Goal: Information Seeking & Learning: Learn about a topic

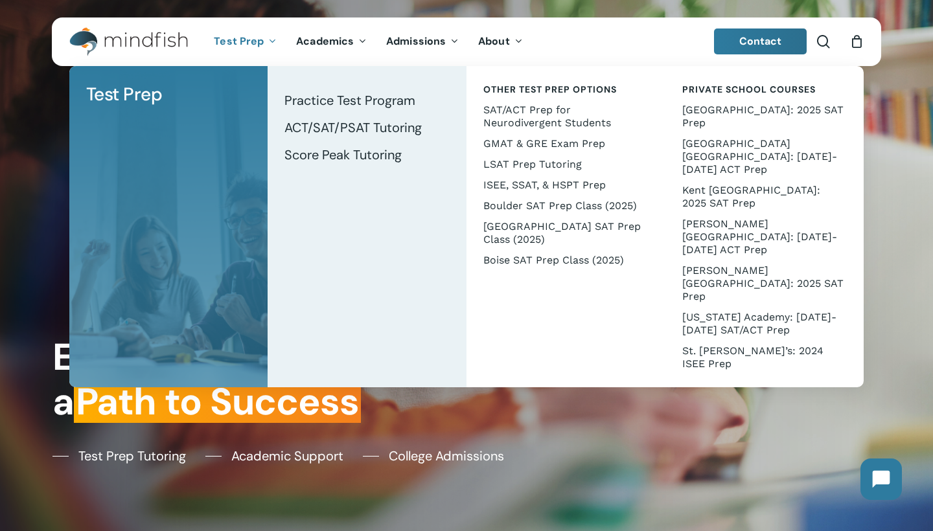
click at [228, 39] on span "Test Prep" at bounding box center [239, 41] width 50 height 14
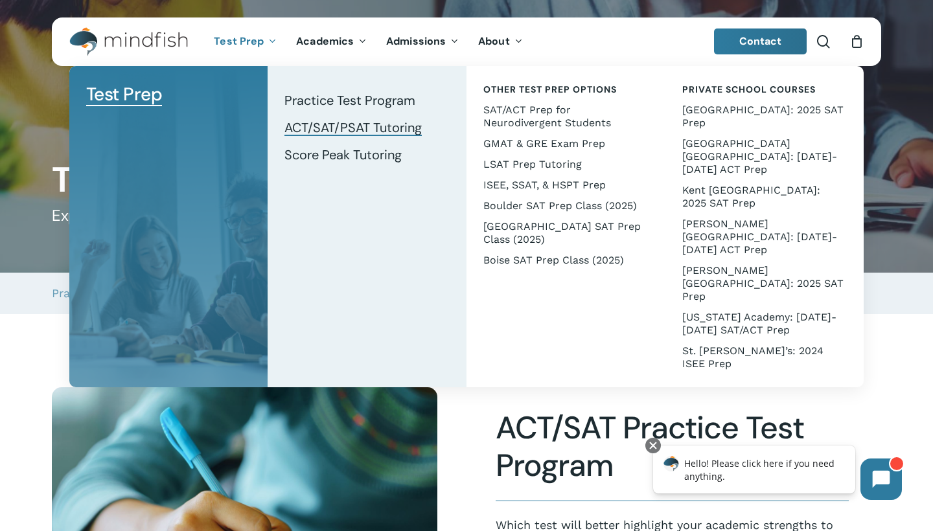
click at [312, 130] on span "ACT/SAT/PSAT Tutoring" at bounding box center [352, 127] width 137 height 17
